Goal: Transaction & Acquisition: Register for event/course

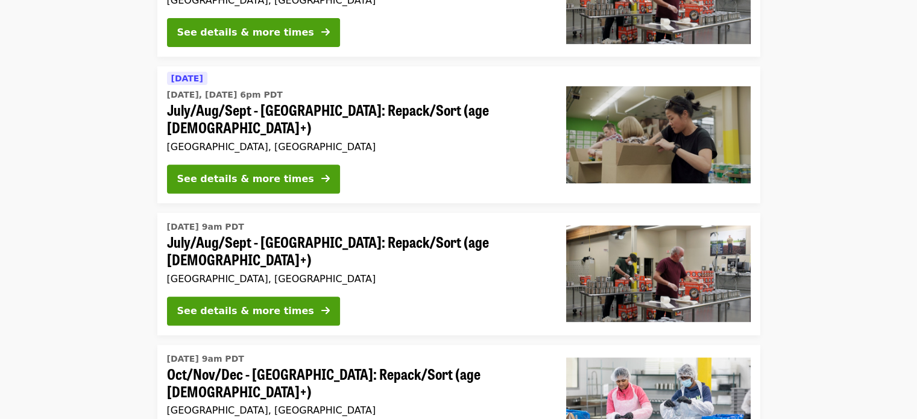
scroll to position [542, 0]
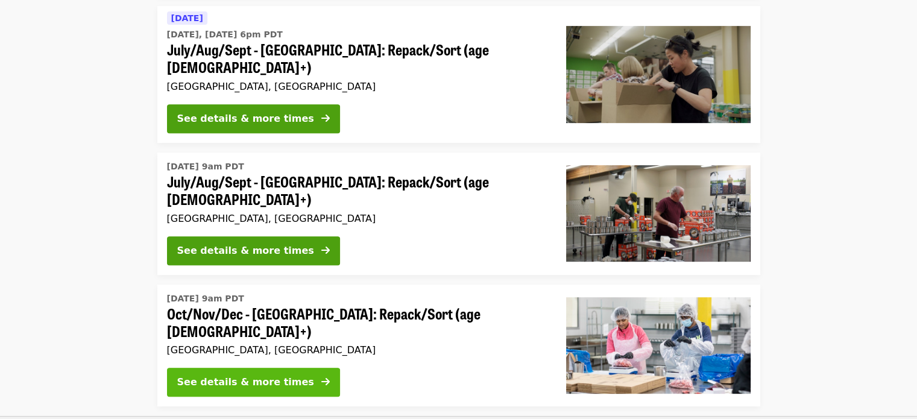
click at [239, 375] on div "See details & more times" at bounding box center [245, 382] width 137 height 14
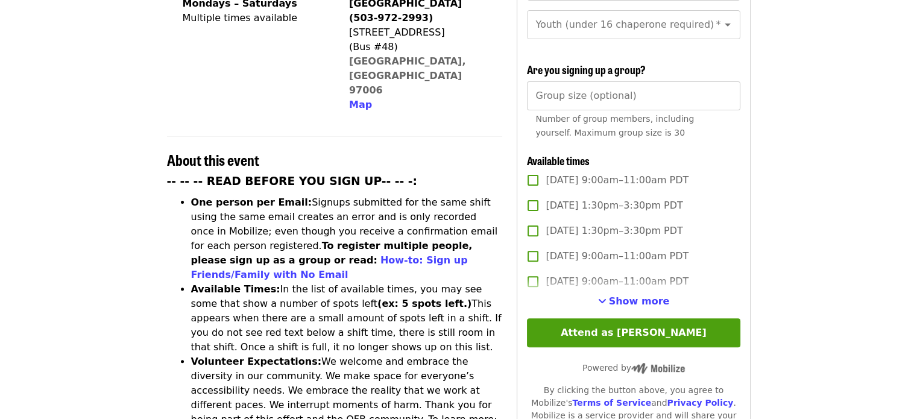
scroll to position [362, 0]
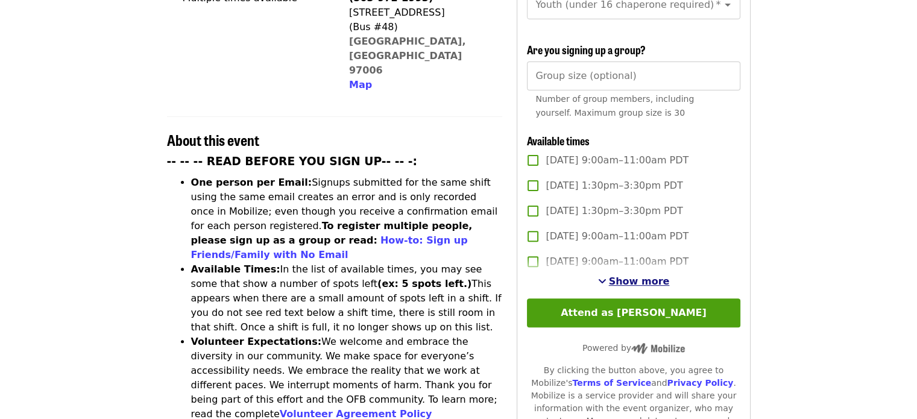
click at [634, 277] on span "Show more" at bounding box center [639, 280] width 61 height 11
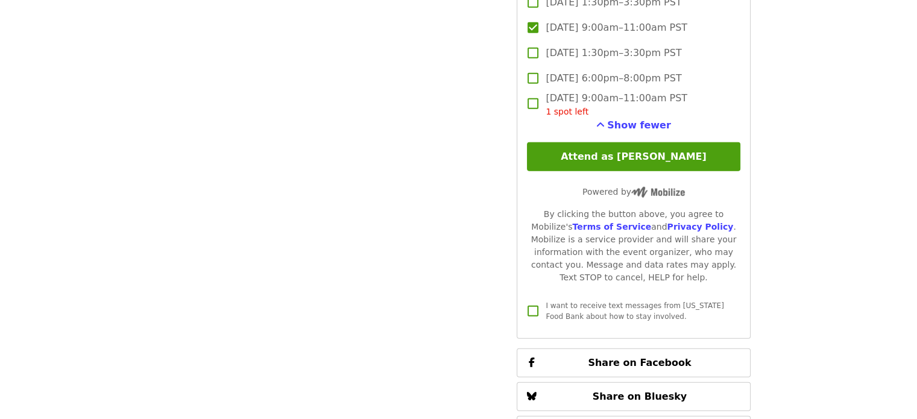
scroll to position [3134, 0]
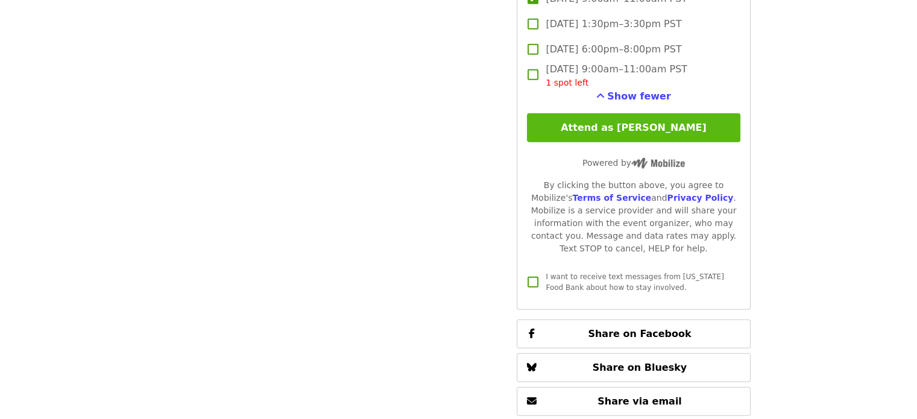
click at [648, 130] on button "Attend as [PERSON_NAME]" at bounding box center [633, 127] width 213 height 29
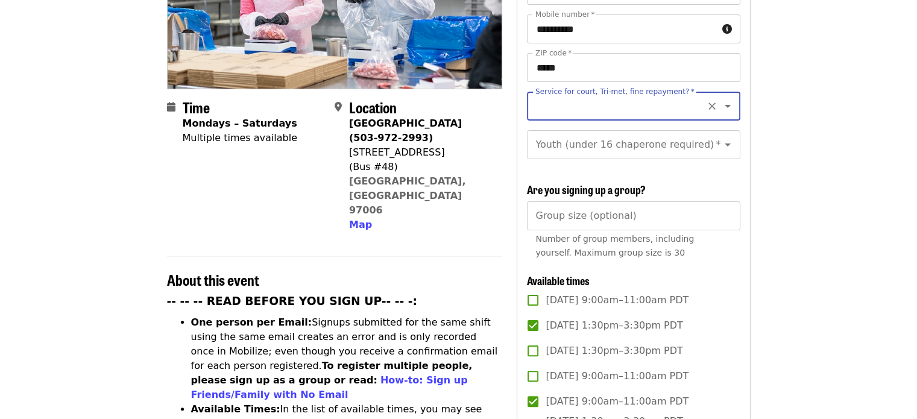
scroll to position [174, 0]
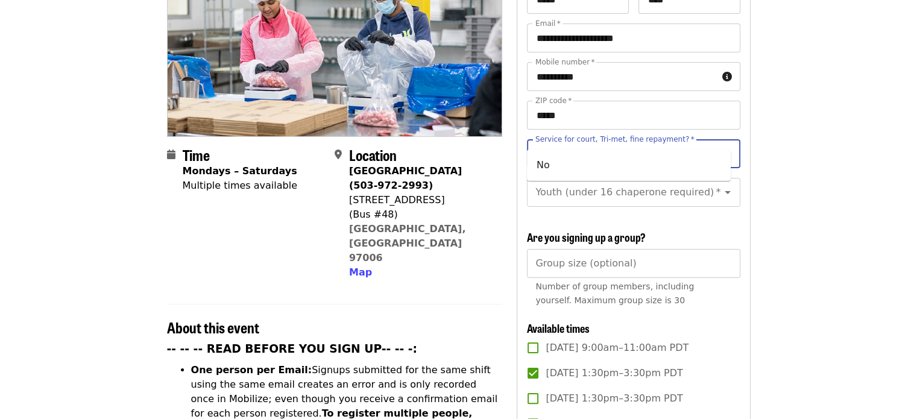
type input "**"
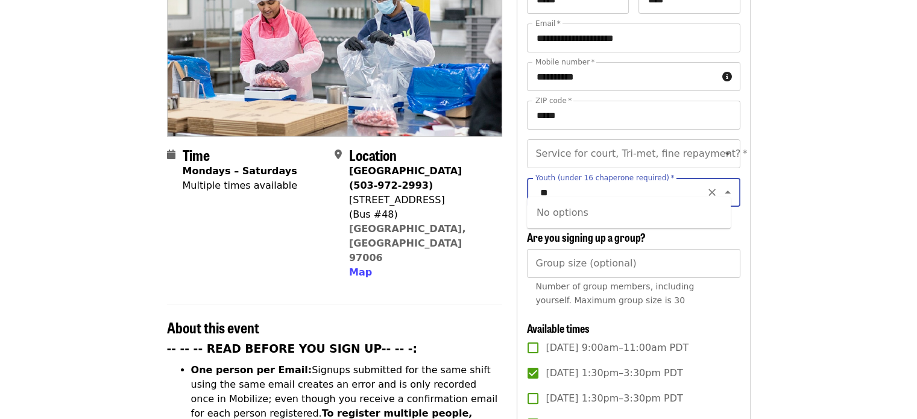
type input "*"
click at [544, 215] on li "16 and older" at bounding box center [629, 213] width 204 height 22
type input "**********"
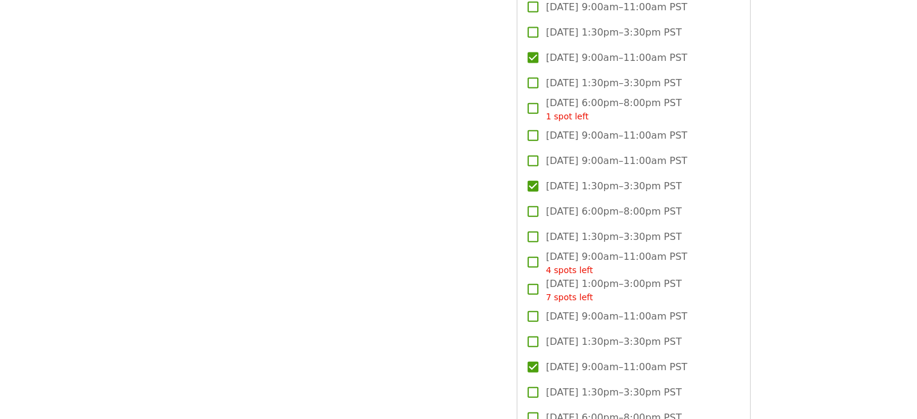
scroll to position [3067, 0]
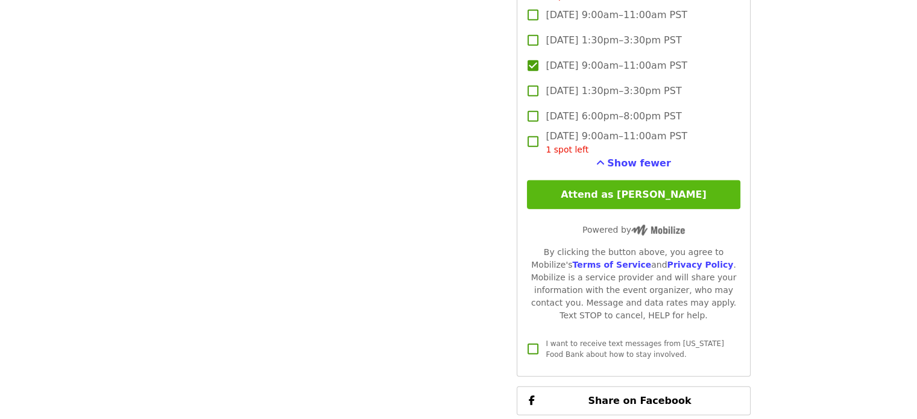
click at [642, 192] on button "Attend as [PERSON_NAME]" at bounding box center [633, 194] width 213 height 29
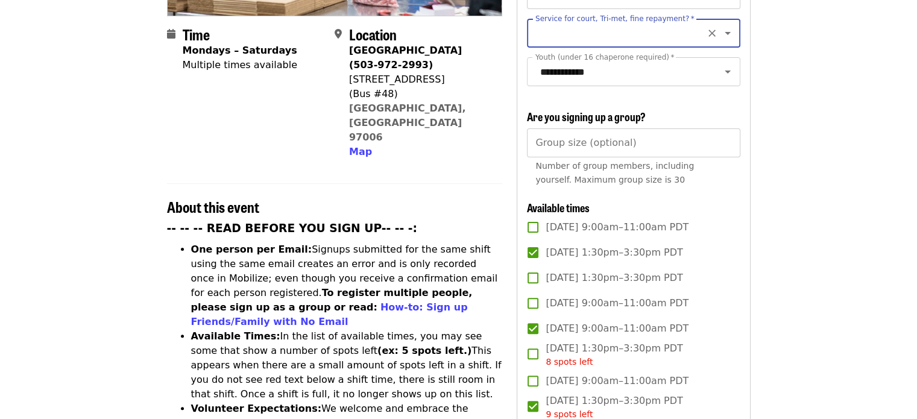
scroll to position [114, 0]
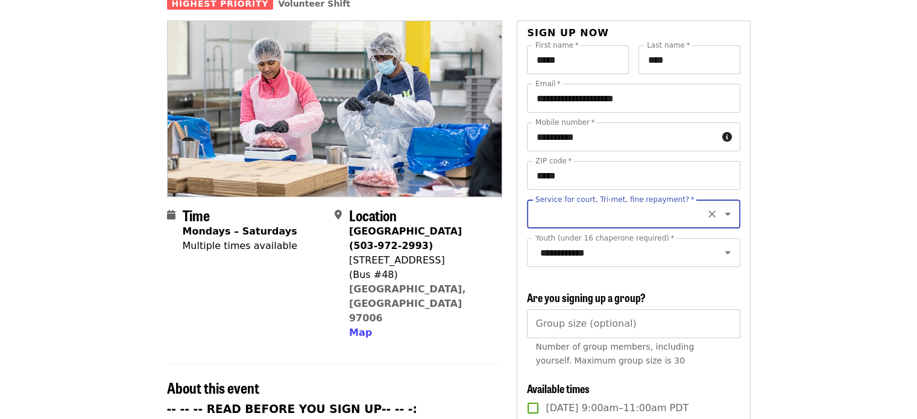
click at [724, 213] on icon "Open" at bounding box center [727, 214] width 6 height 3
click at [540, 229] on li "No" at bounding box center [629, 226] width 204 height 22
type input "**"
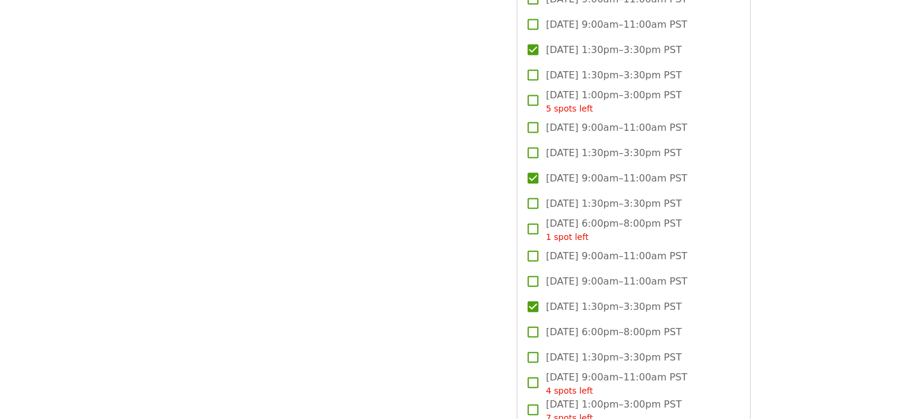
scroll to position [2946, 0]
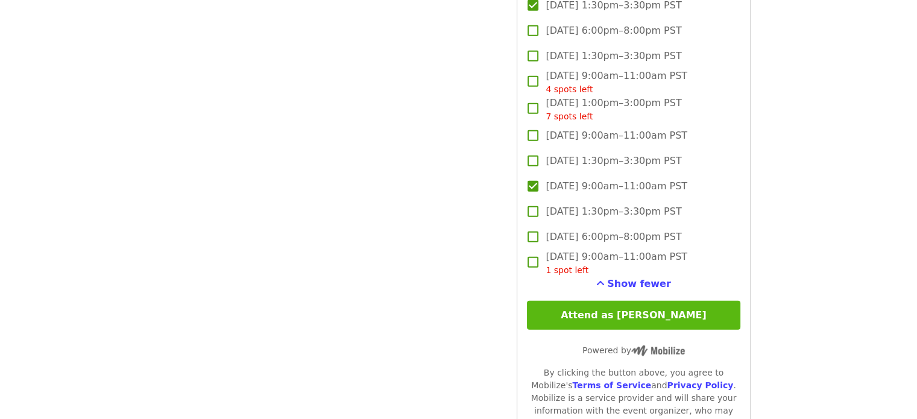
click at [626, 309] on button "Attend as [PERSON_NAME]" at bounding box center [633, 315] width 213 height 29
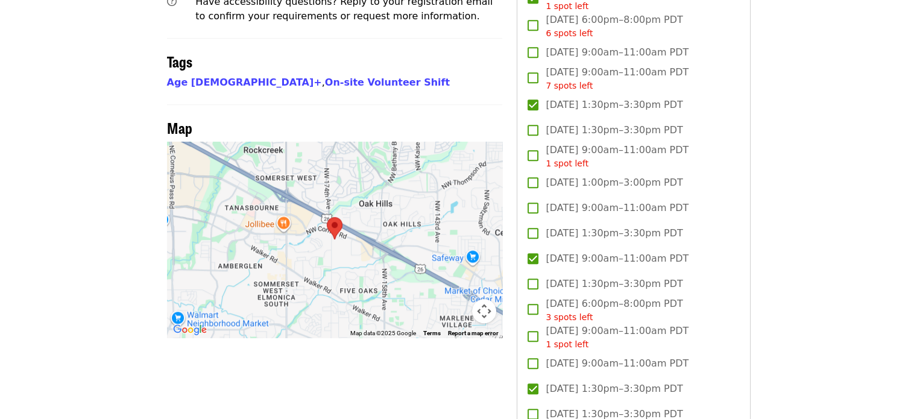
scroll to position [898, 0]
